Goal: Task Accomplishment & Management: Complete application form

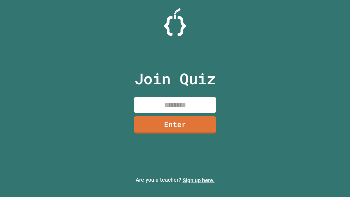
click at [199, 180] on link "Sign up here." at bounding box center [199, 180] width 32 height 7
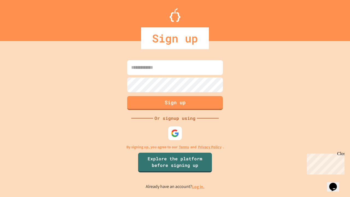
click at [199, 187] on link "Log in." at bounding box center [198, 187] width 13 height 6
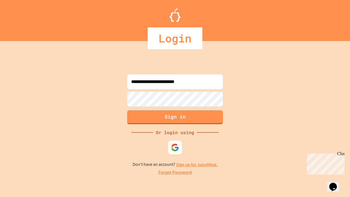
type input "**********"
